Goal: Find specific page/section: Find specific page/section

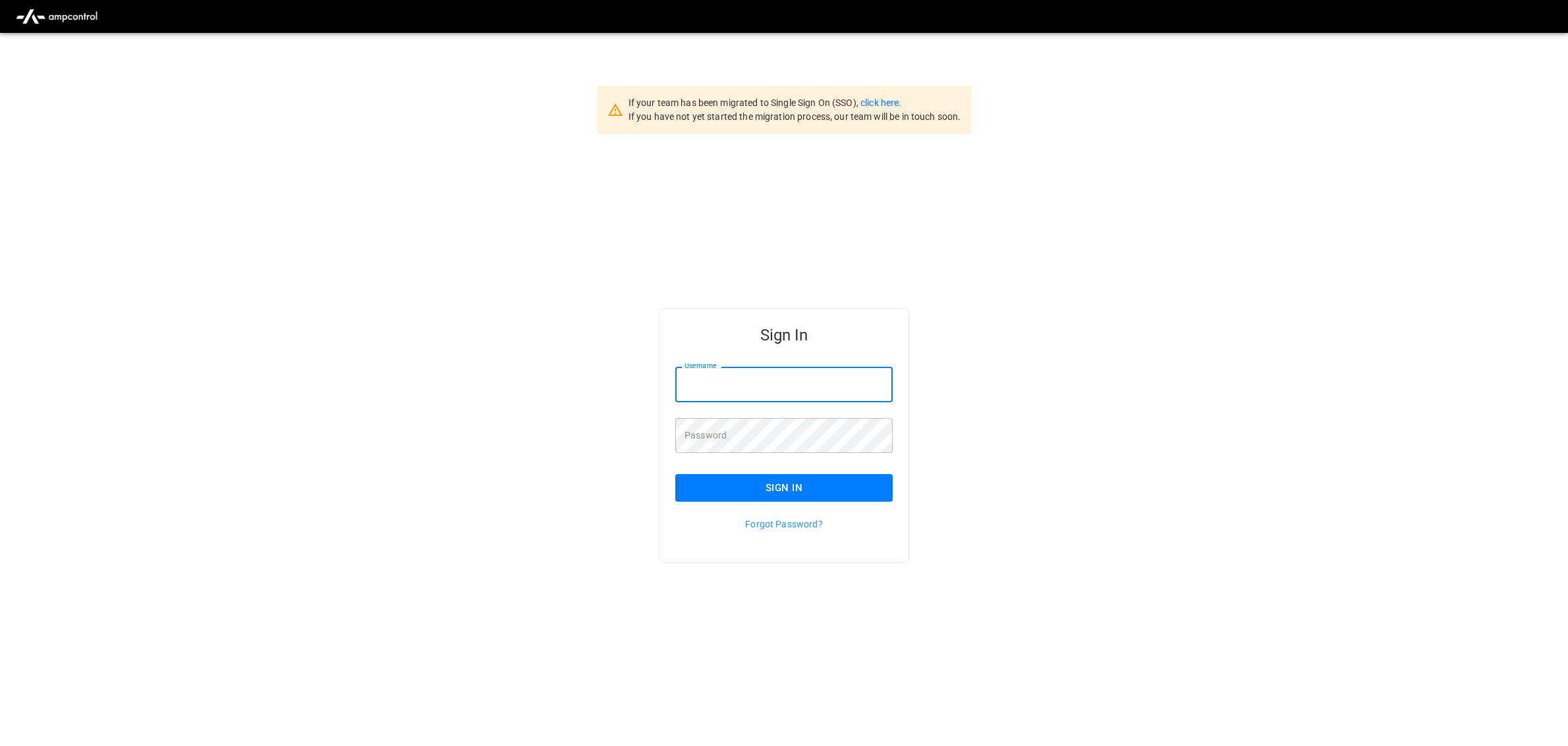
click at [748, 384] on input "Username" at bounding box center [784, 384] width 217 height 35
type input "**********"
click at [790, 489] on button "Sign In" at bounding box center [784, 488] width 217 height 28
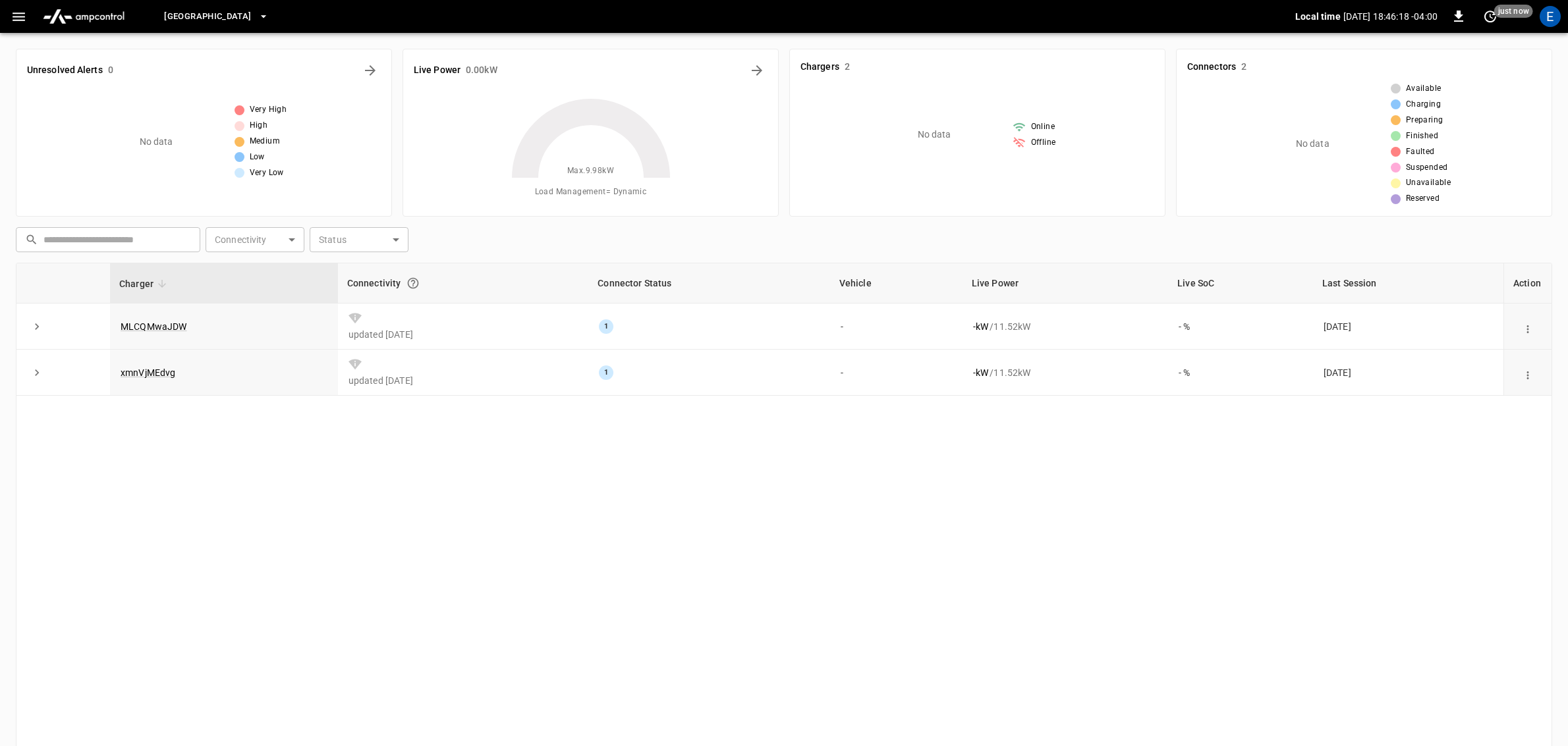
click at [270, 15] on icon "button" at bounding box center [263, 16] width 13 height 13
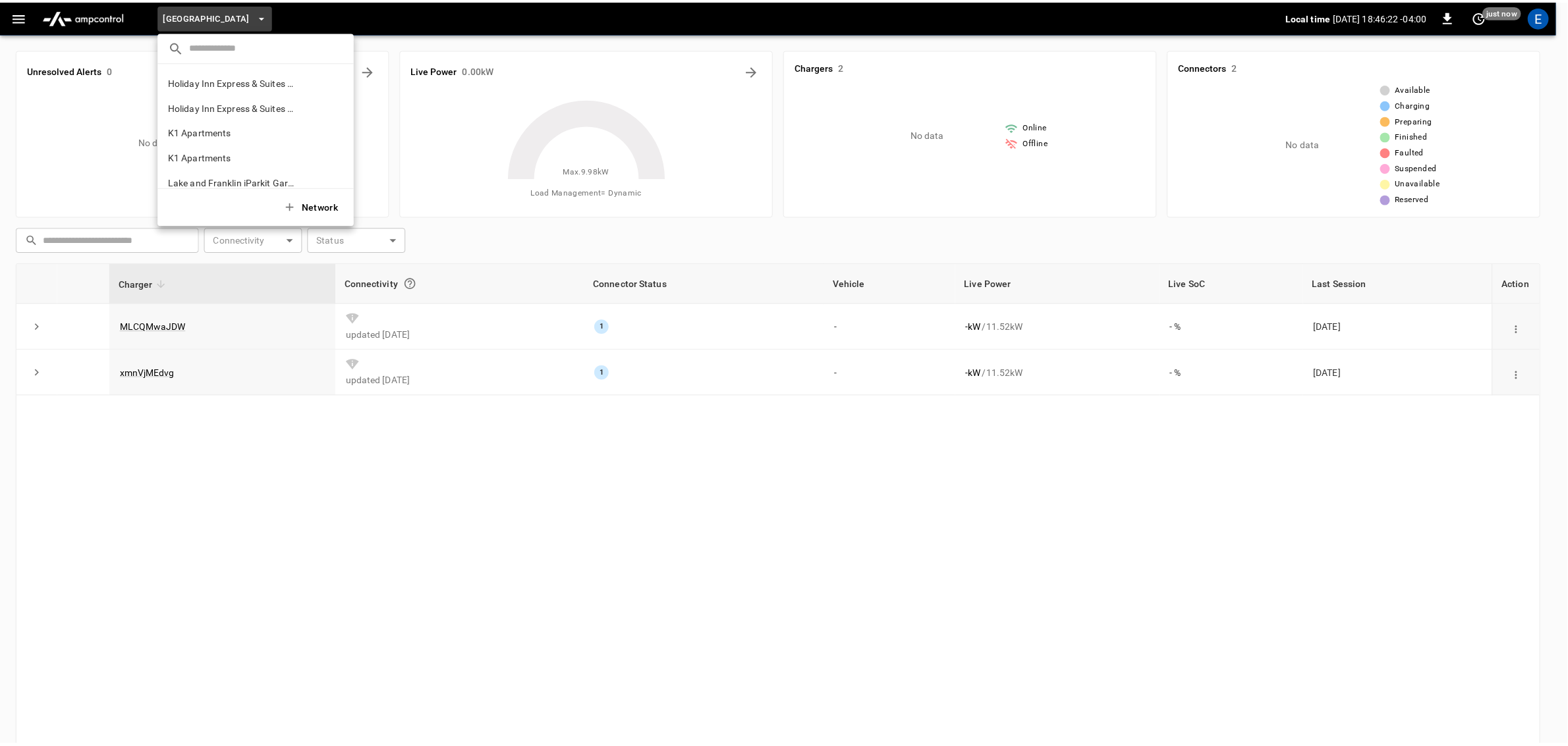
scroll to position [552, 0]
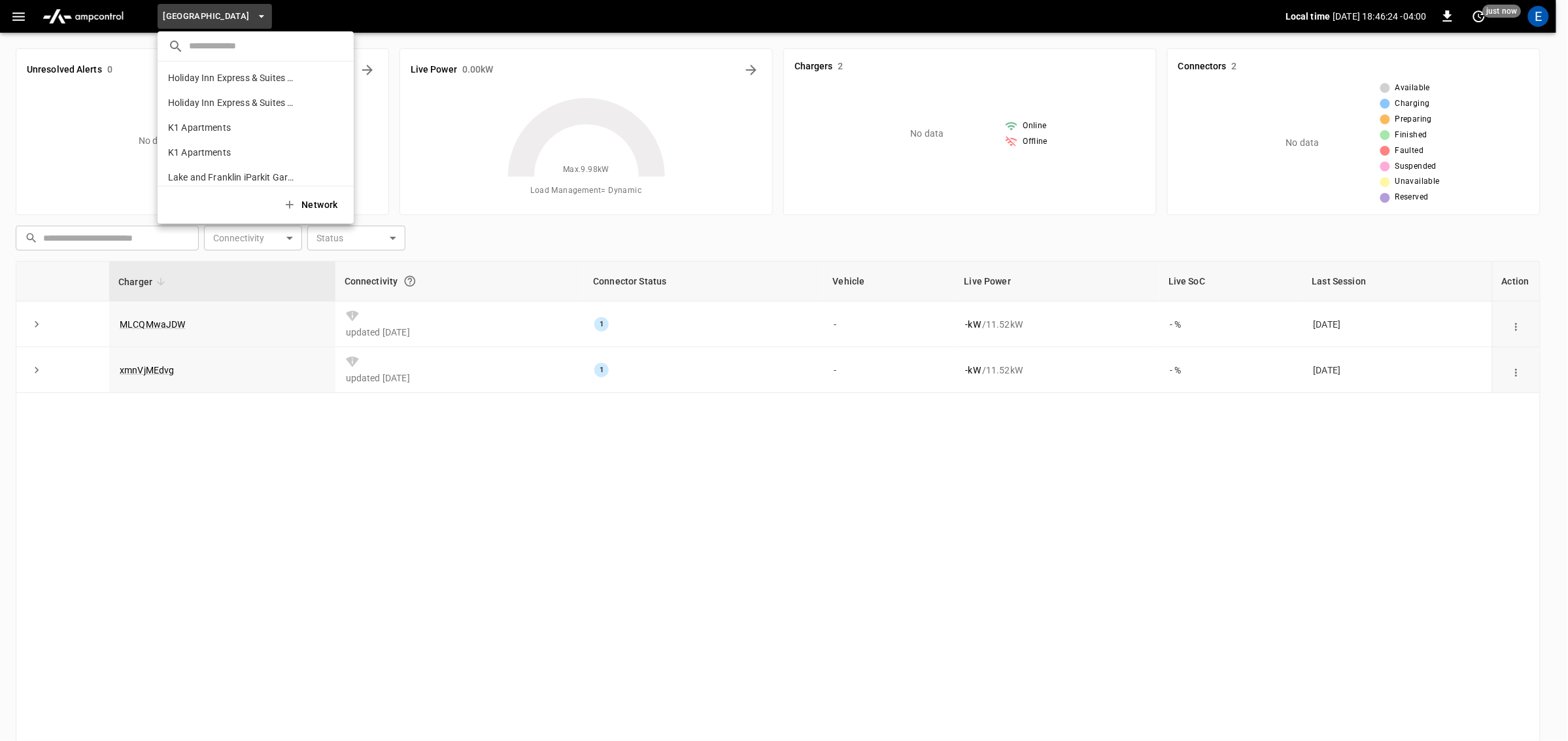
click at [322, 498] on div at bounding box center [784, 370] width 1568 height 741
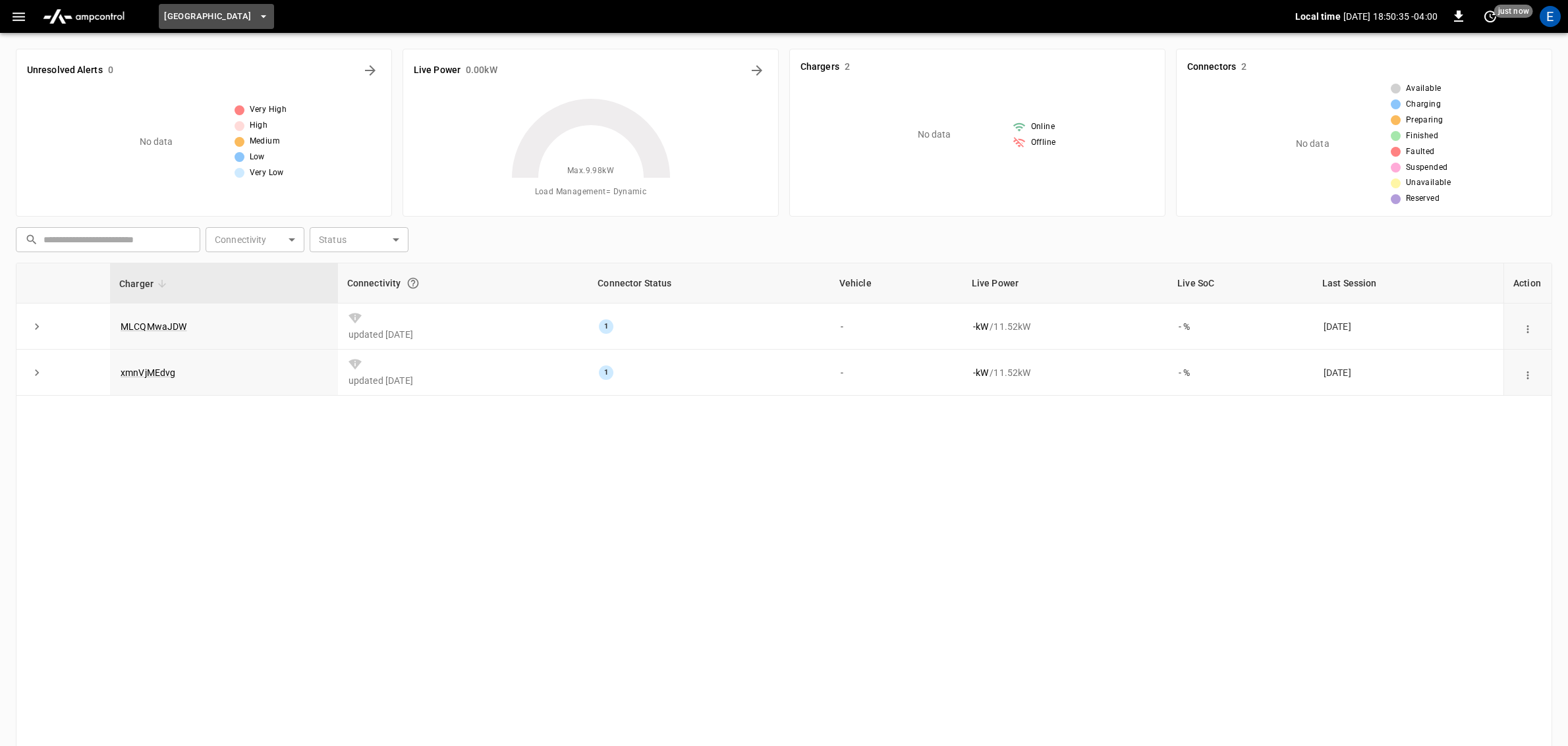
click at [270, 14] on icon "button" at bounding box center [263, 16] width 13 height 13
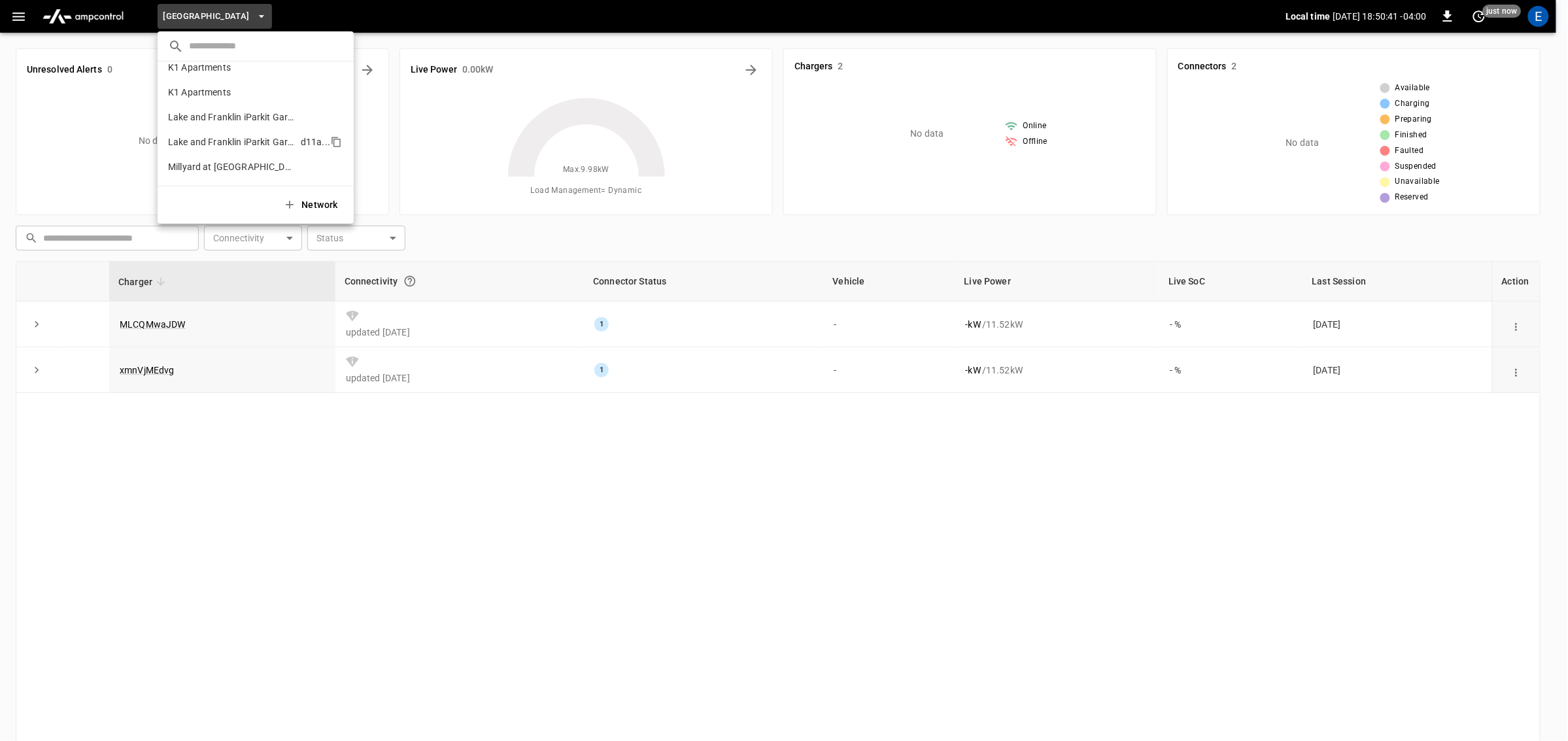
scroll to position [586, 0]
click at [238, 114] on li "K1 Apartments 8c2c ..." at bounding box center [255, 114] width 196 height 25
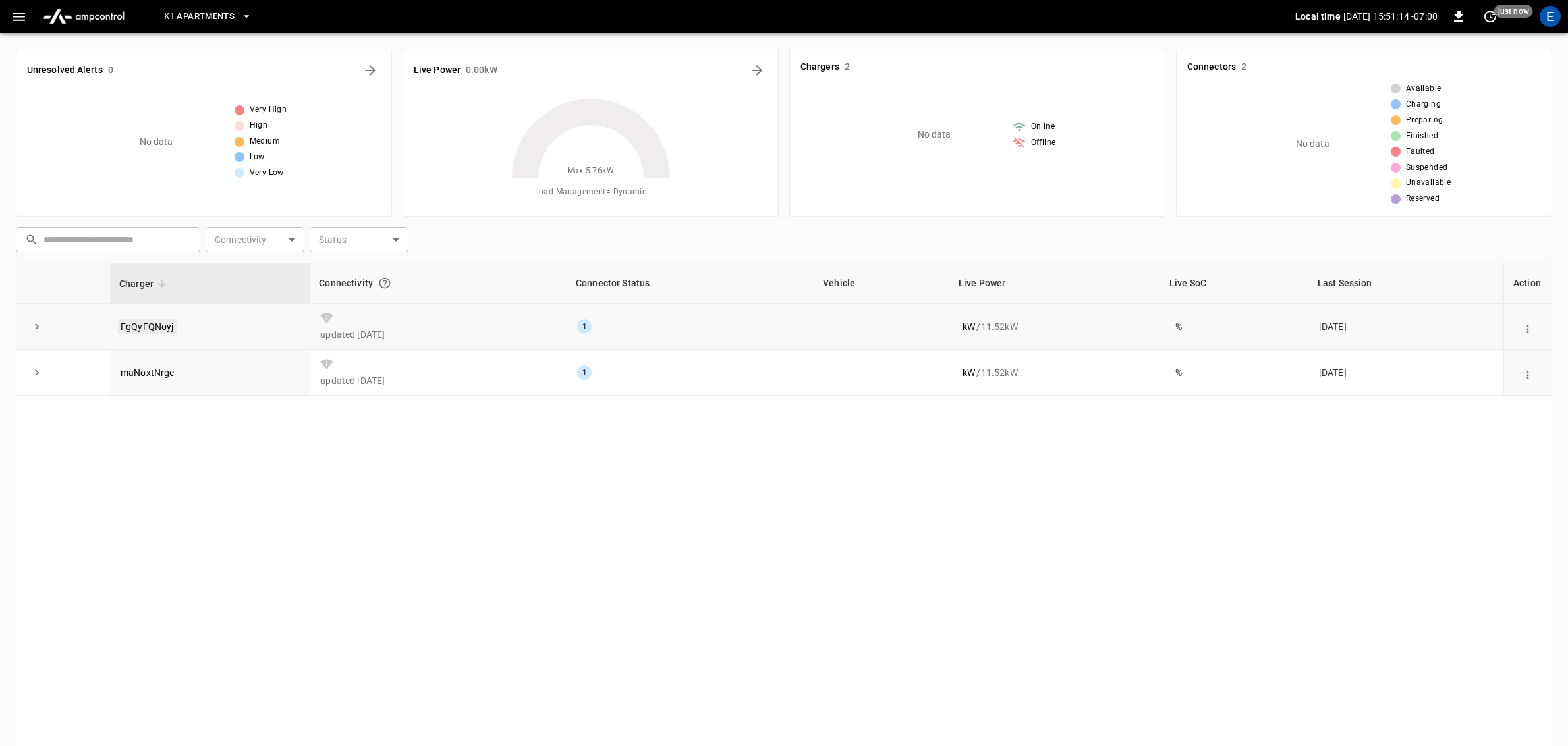
click at [150, 327] on link "FgQyFQNoyj" at bounding box center [148, 327] width 59 height 16
click at [247, 17] on icon "button" at bounding box center [246, 16] width 5 height 3
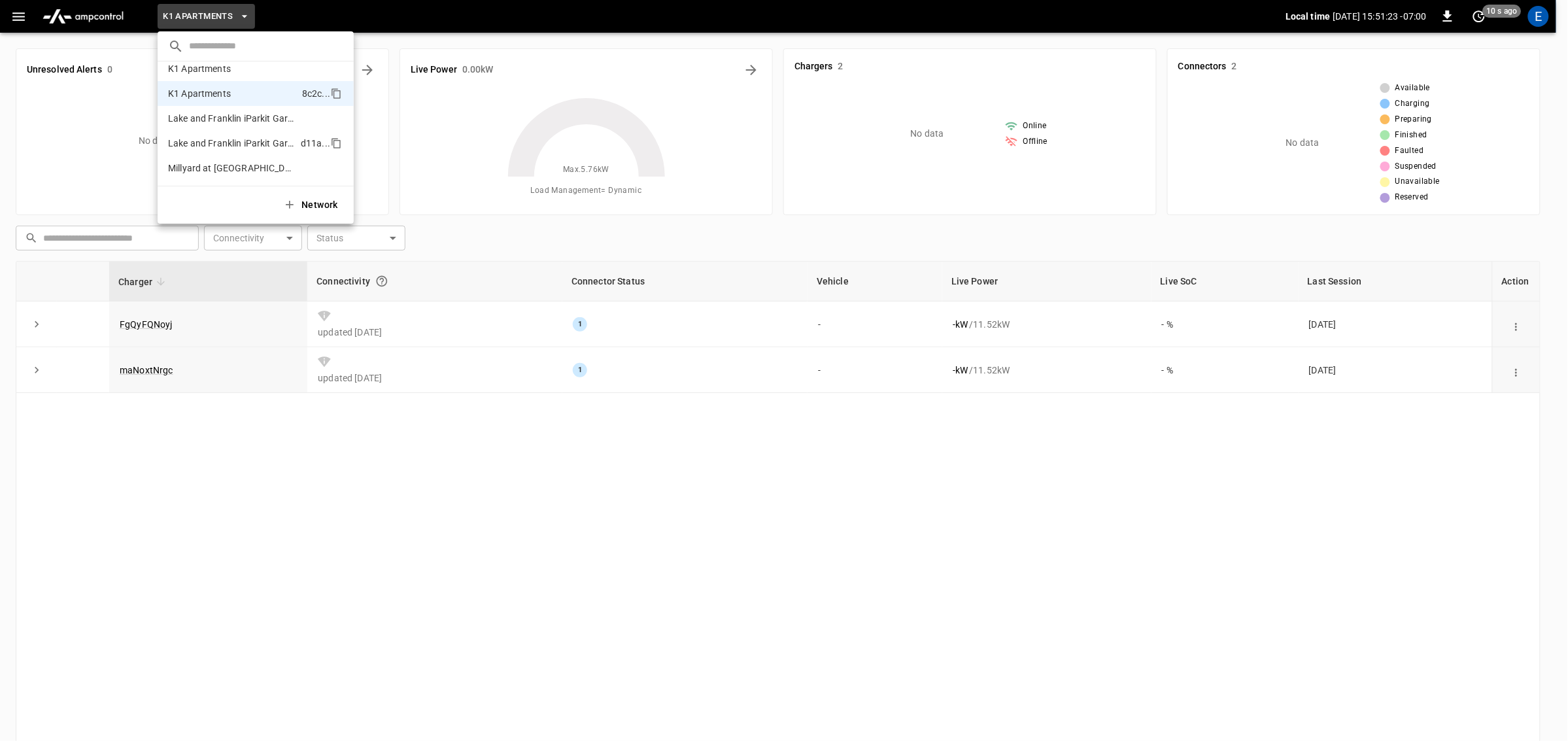
scroll to position [587, 0]
click at [239, 85] on li "K1 Apartments 7548 ..." at bounding box center [255, 88] width 196 height 25
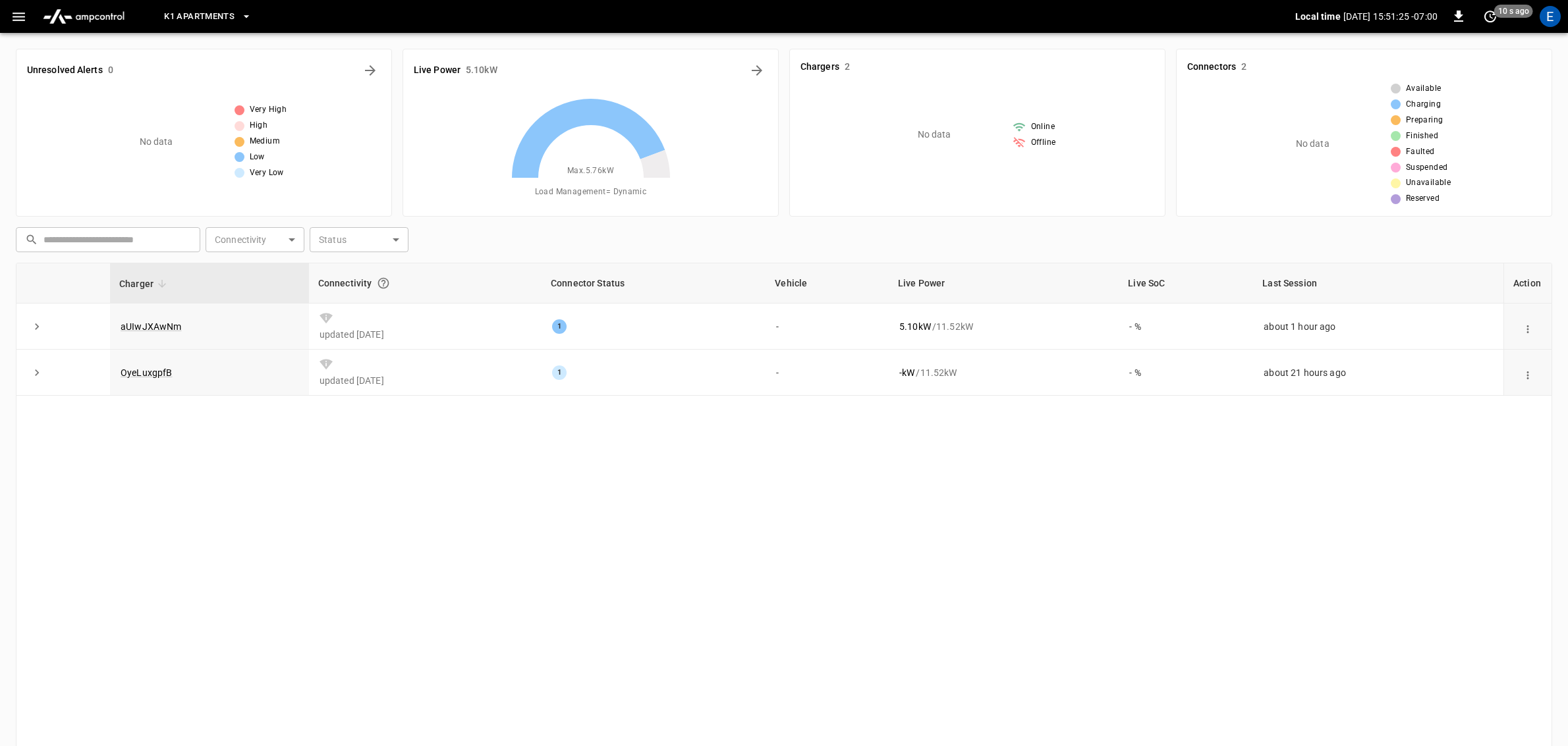
click at [427, 534] on div "Charger Connectivity Connector Status Vehicle Live Power Live SoC Last Session …" at bounding box center [784, 524] width 1536 height 522
click at [246, 18] on icon "button" at bounding box center [247, 16] width 13 height 13
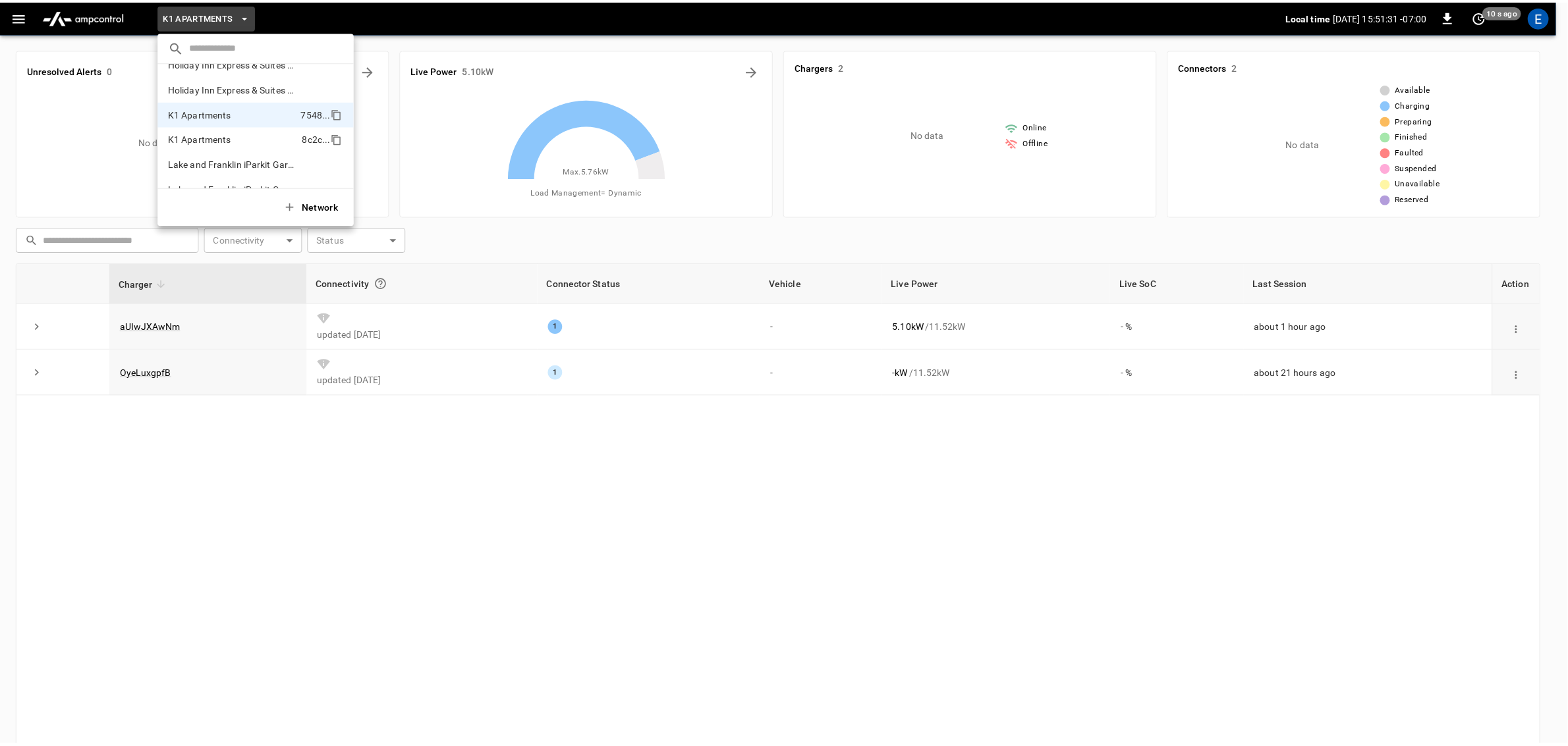
scroll to position [566, 0]
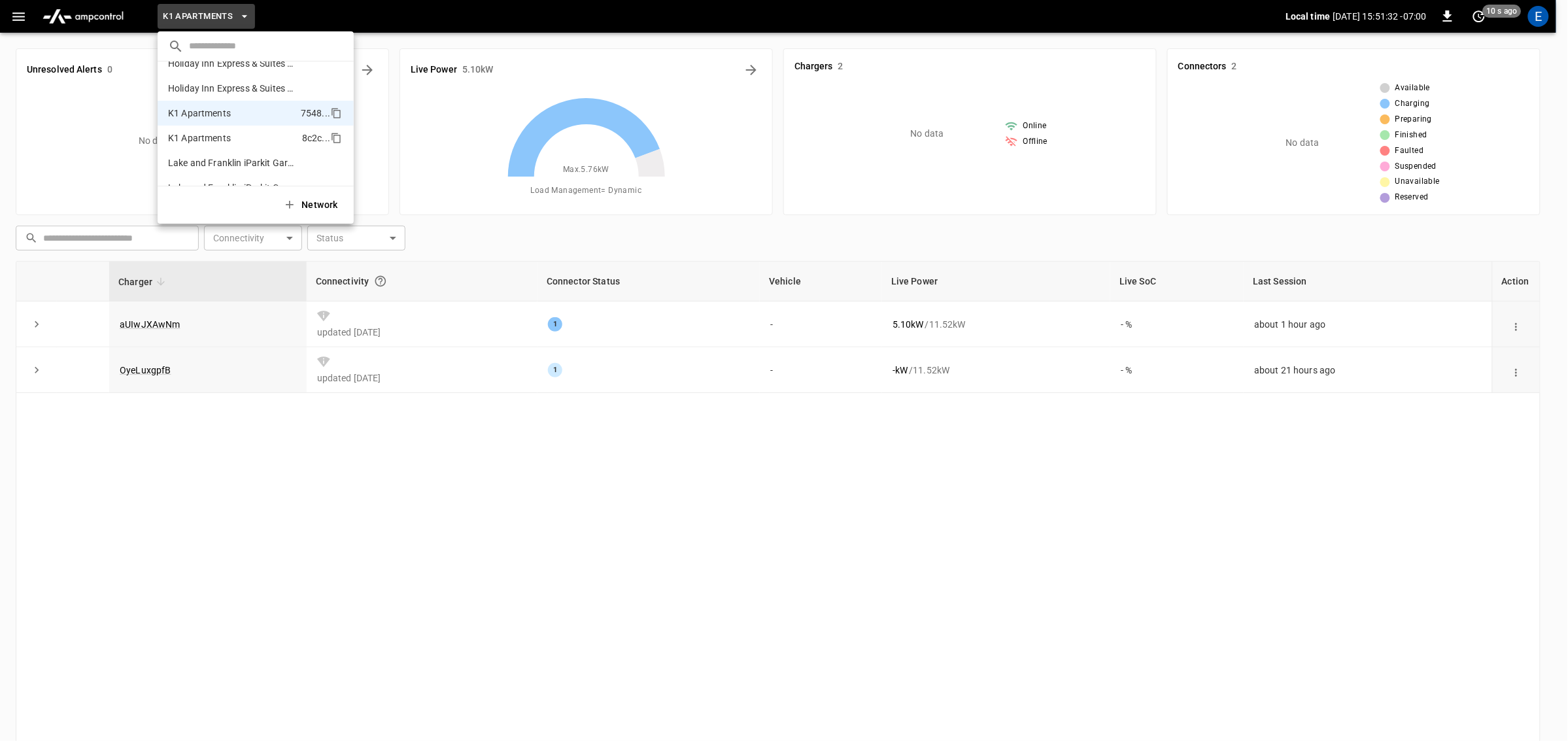
click at [243, 142] on li "K1 Apartments 8c2c ..." at bounding box center [255, 137] width 196 height 25
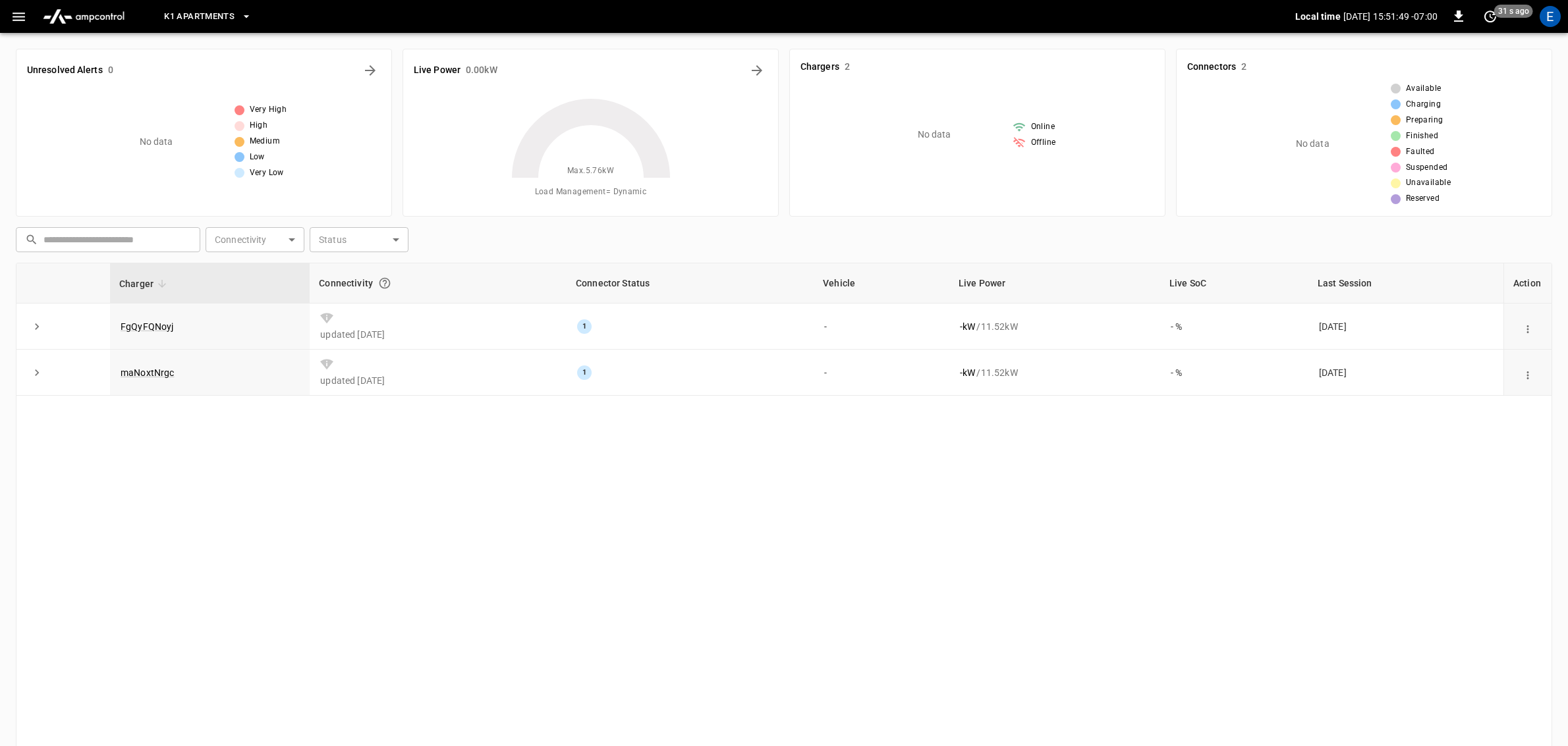
click at [518, 521] on div "Charger Connectivity Connector Status Vehicle Live Power Live SoC Last Session …" at bounding box center [784, 524] width 1536 height 522
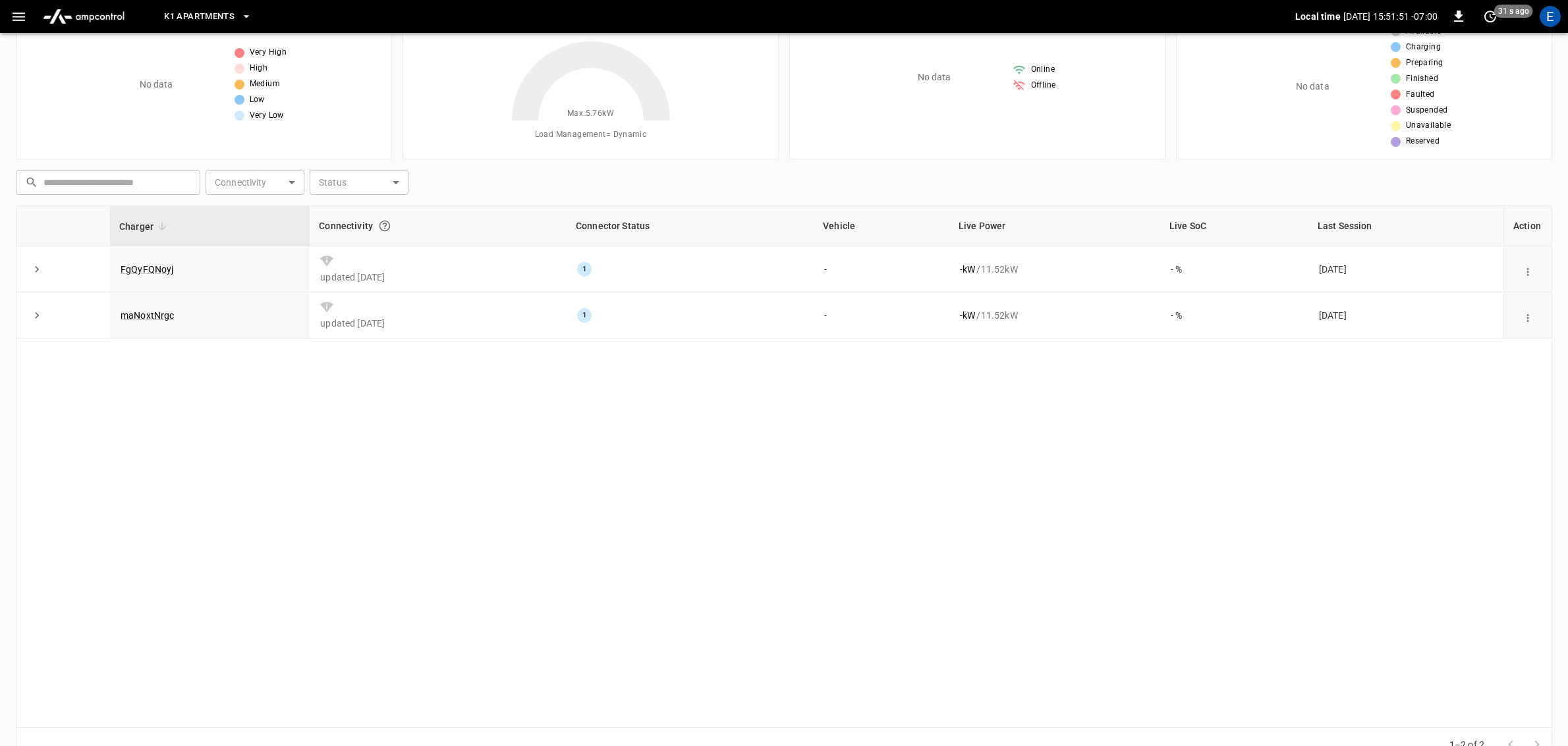
scroll to position [0, 0]
